Goal: Information Seeking & Learning: Learn about a topic

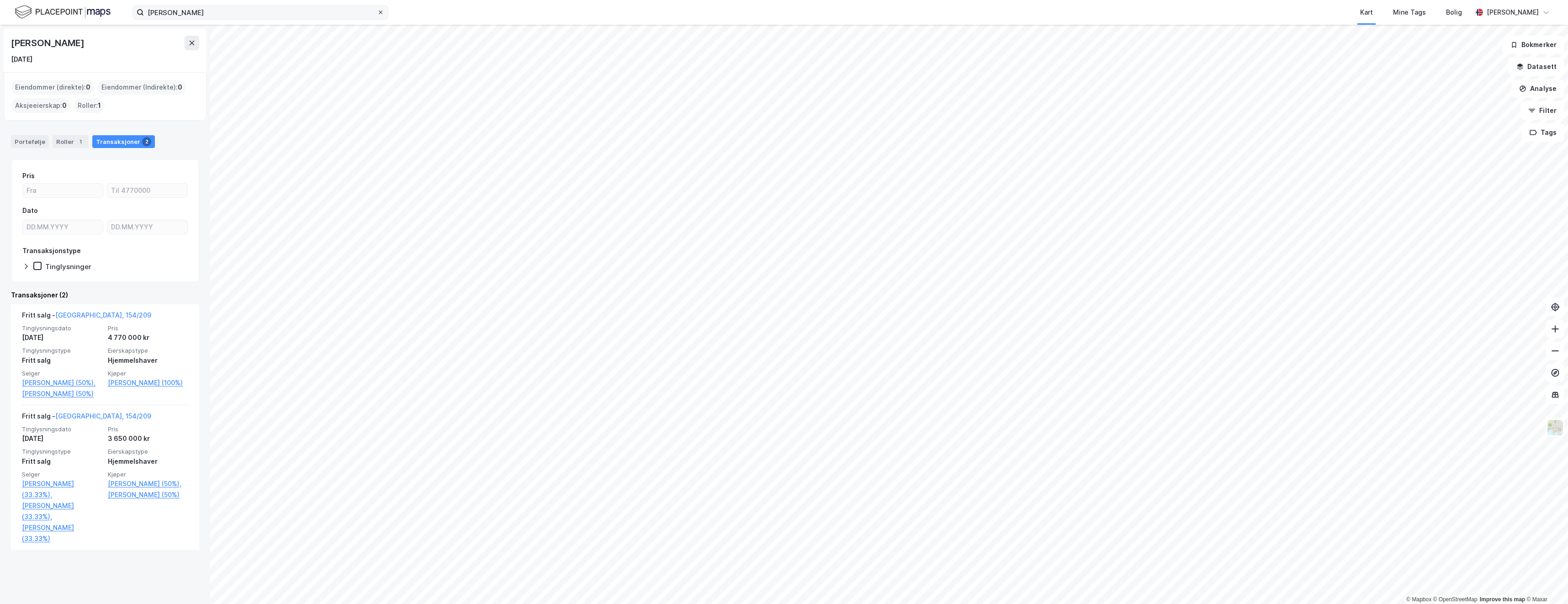
click at [382, 13] on icon at bounding box center [381, 13] width 6 height 6
click at [377, 13] on input "[PERSON_NAME]" at bounding box center [261, 12] width 233 height 13
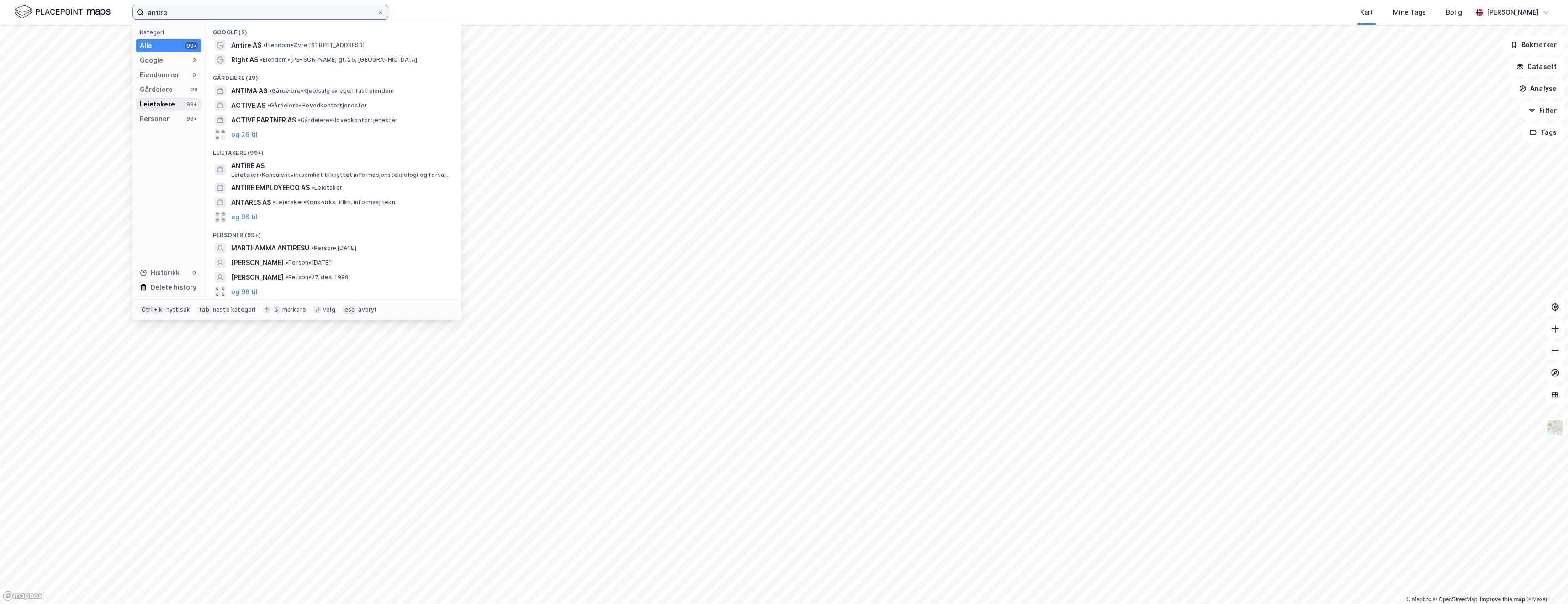
type input "antire"
click at [158, 104] on div "Leietakere" at bounding box center [158, 105] width 35 height 11
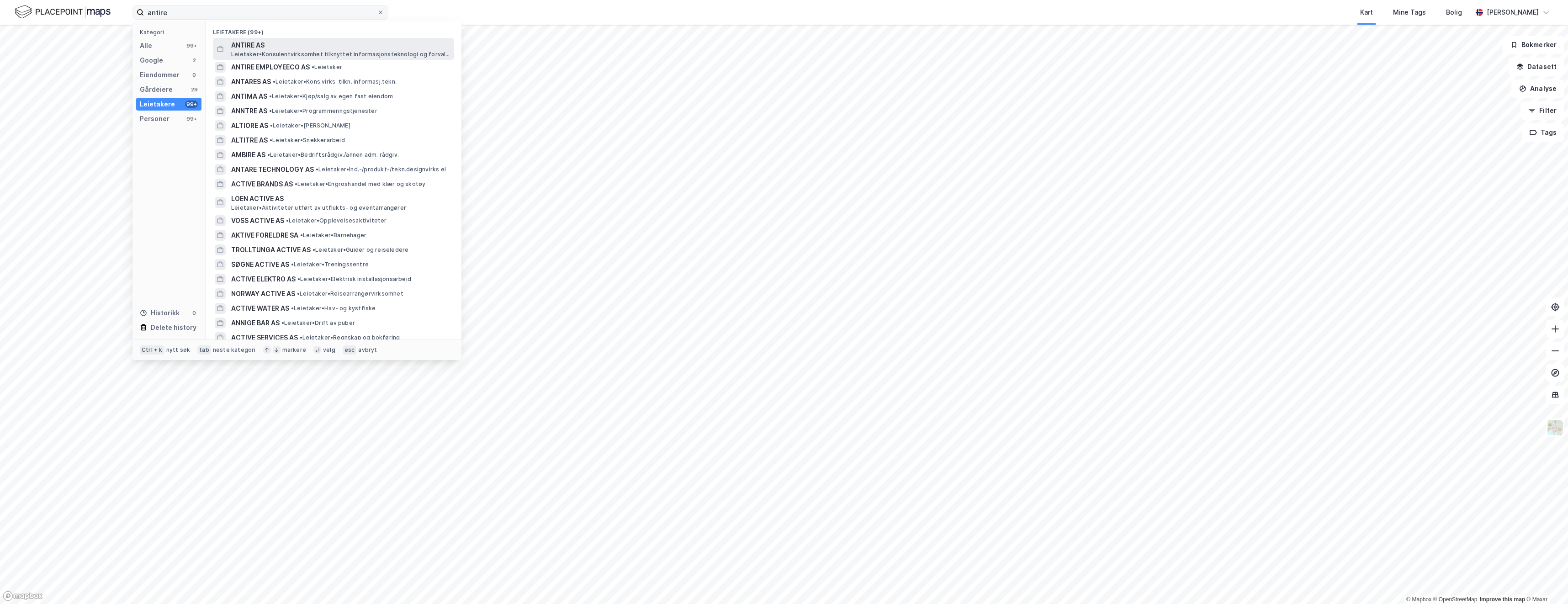
click at [262, 47] on span "ANTIRE AS" at bounding box center [340, 45] width 219 height 11
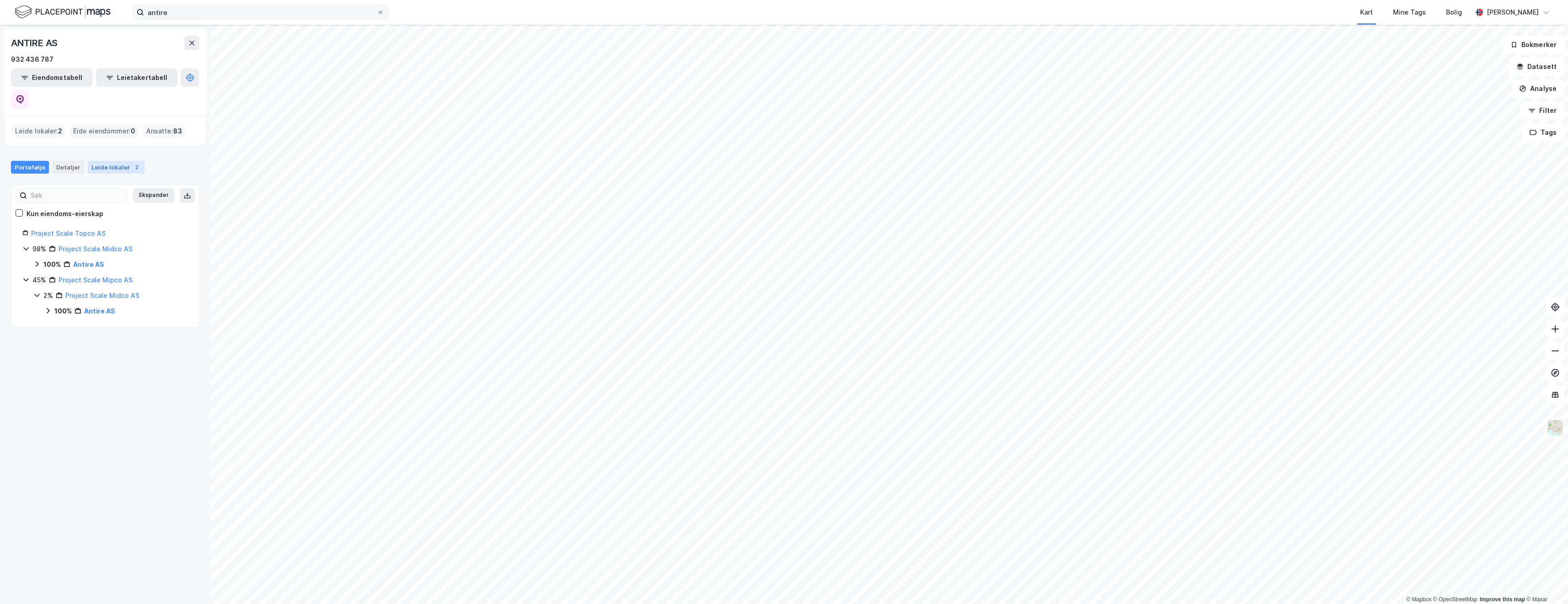
click at [100, 161] on div "Leide lokaler 2" at bounding box center [116, 167] width 57 height 13
